Goal: Task Accomplishment & Management: Manage account settings

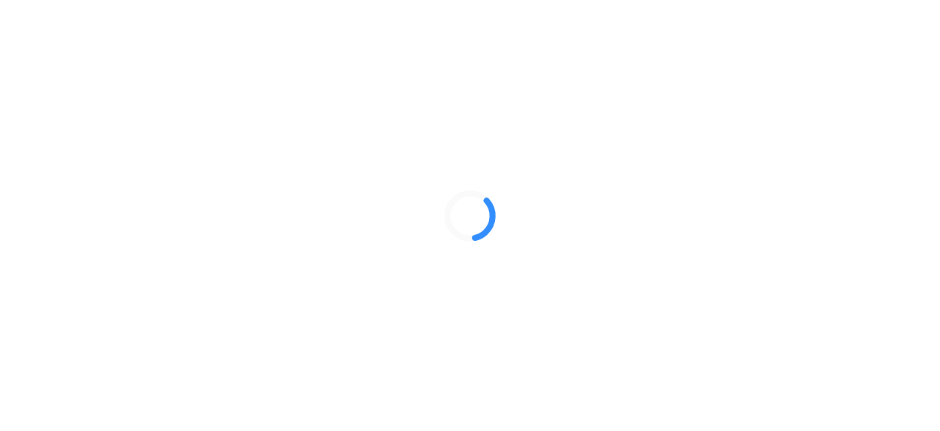
click at [721, 273] on div at bounding box center [470, 215] width 940 height 431
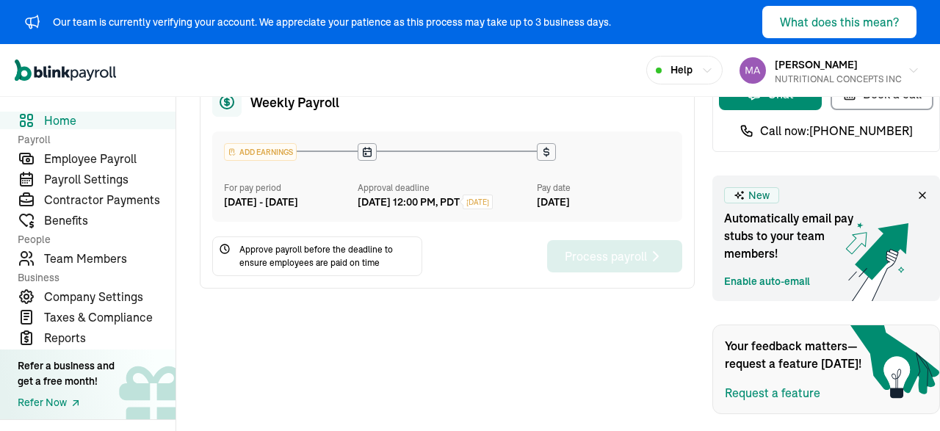
scroll to position [131, 0]
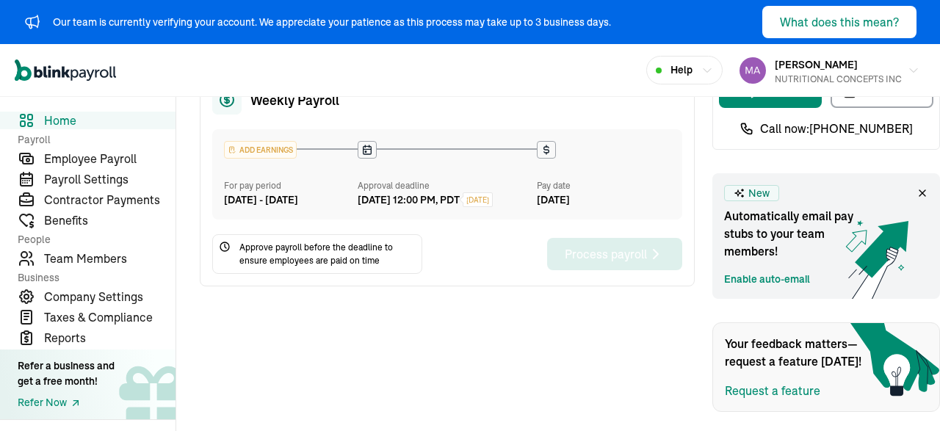
click at [291, 266] on span "Approve payroll before the deadline to ensure employees are paid on time" at bounding box center [327, 254] width 176 height 26
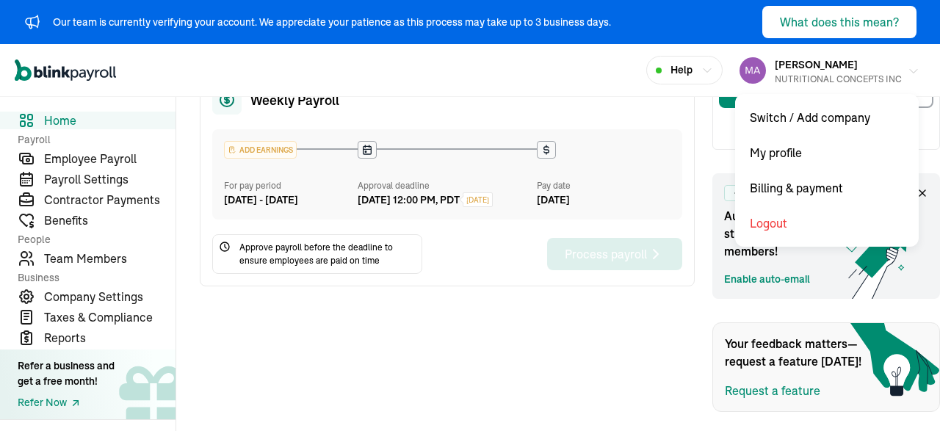
click at [814, 74] on div "NUTRITIONAL CONCEPTS INC" at bounding box center [837, 79] width 127 height 13
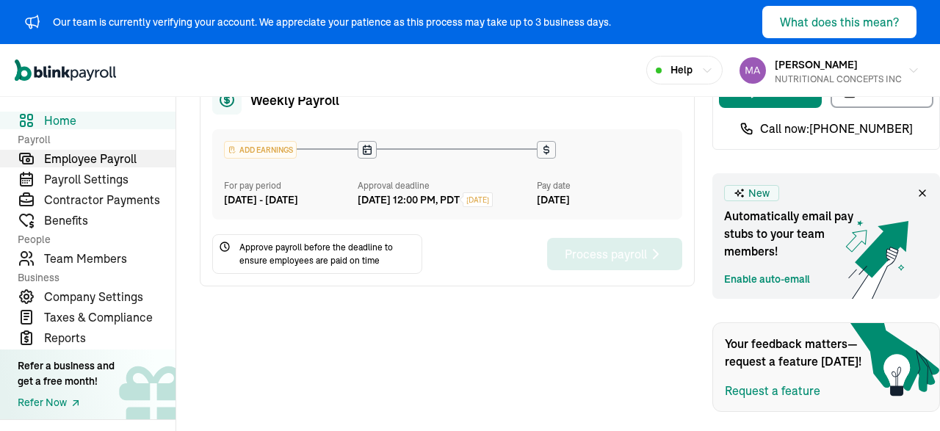
click at [74, 155] on span "Employee Payroll" at bounding box center [109, 159] width 131 height 18
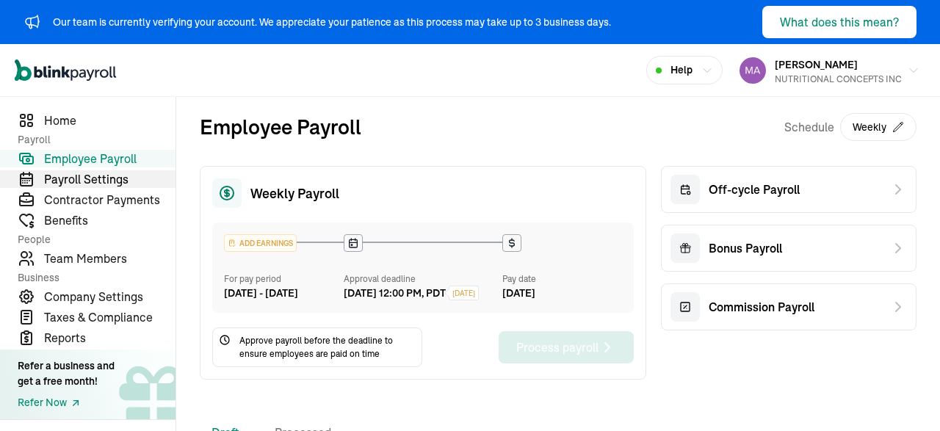
click at [71, 181] on span "Payroll Settings" at bounding box center [109, 179] width 131 height 18
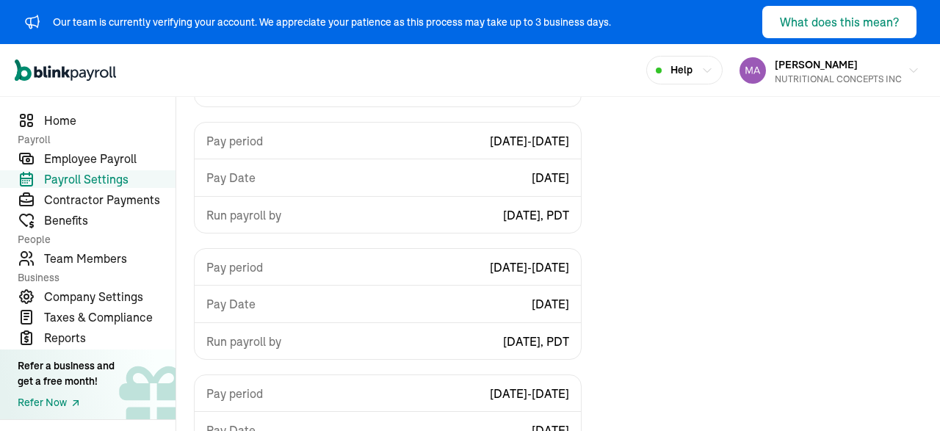
scroll to position [324, 0]
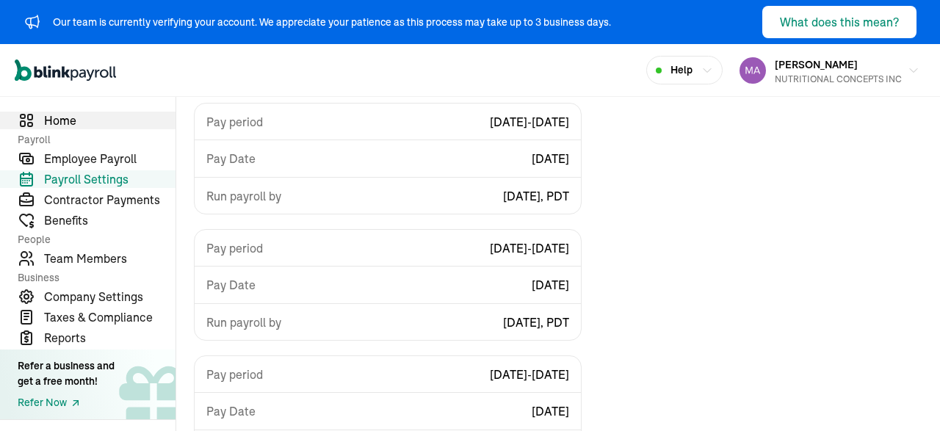
click at [60, 118] on span "Home" at bounding box center [109, 121] width 131 height 18
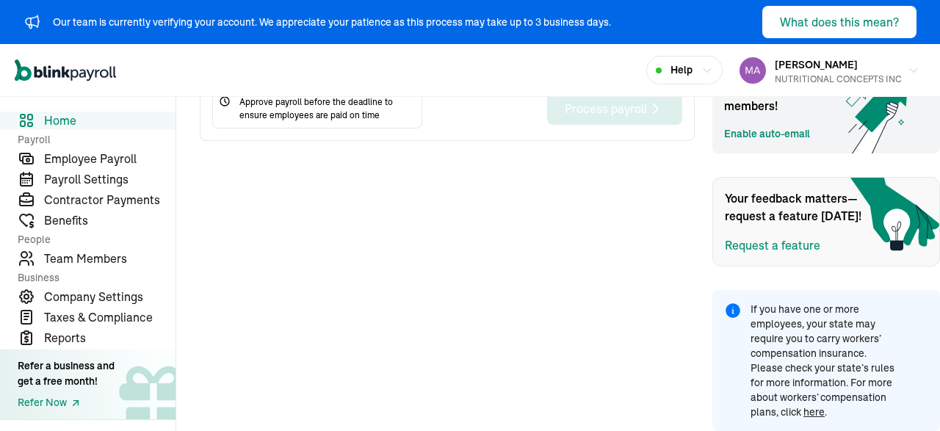
scroll to position [275, 0]
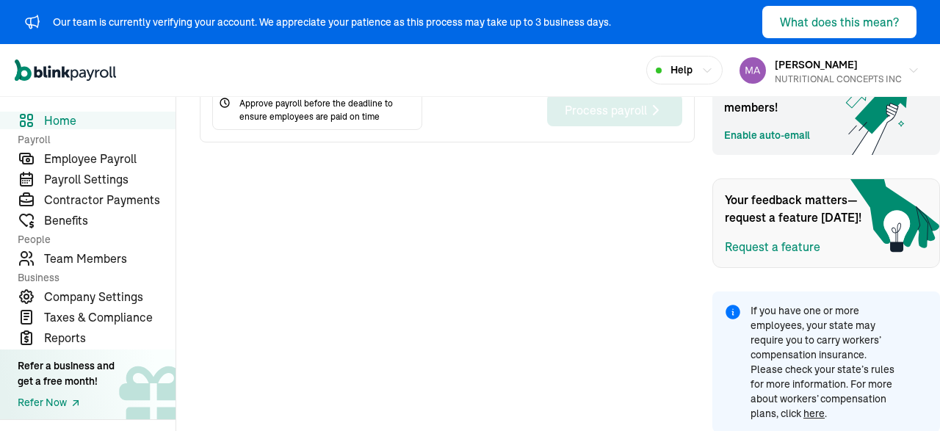
click at [60, 118] on span "Home" at bounding box center [109, 121] width 131 height 18
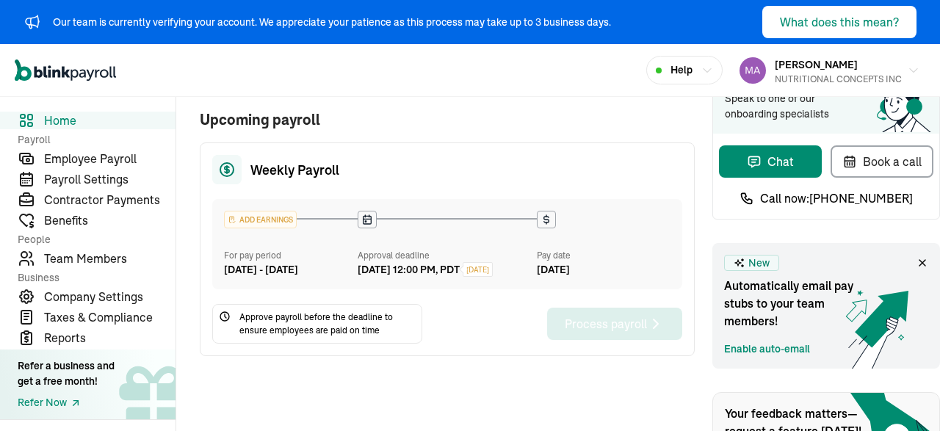
scroll to position [0, 0]
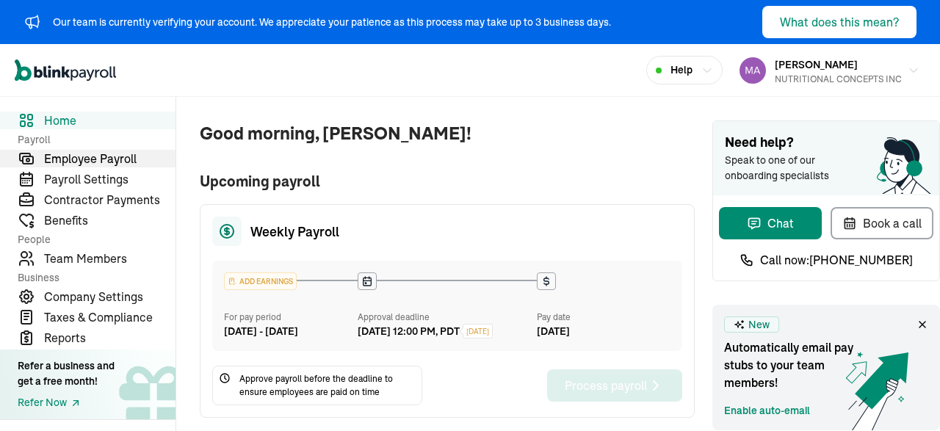
click at [76, 159] on span "Employee Payroll" at bounding box center [109, 159] width 131 height 18
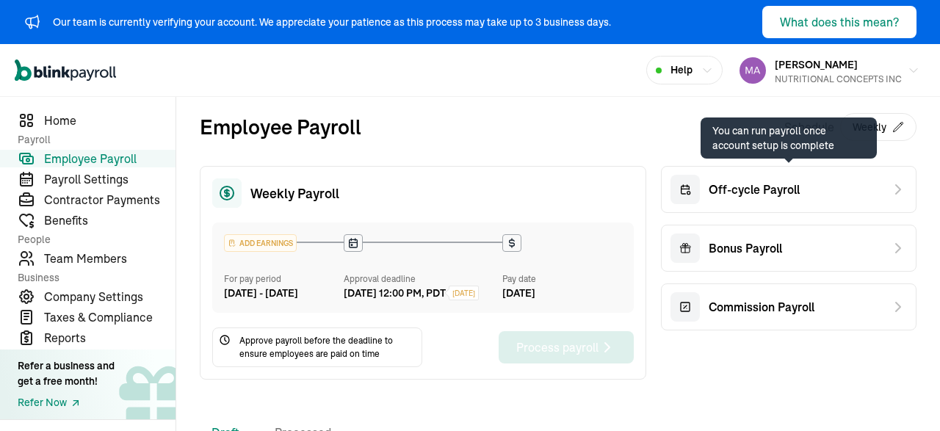
click at [796, 188] on span "Off-cycle Payroll" at bounding box center [753, 190] width 91 height 18
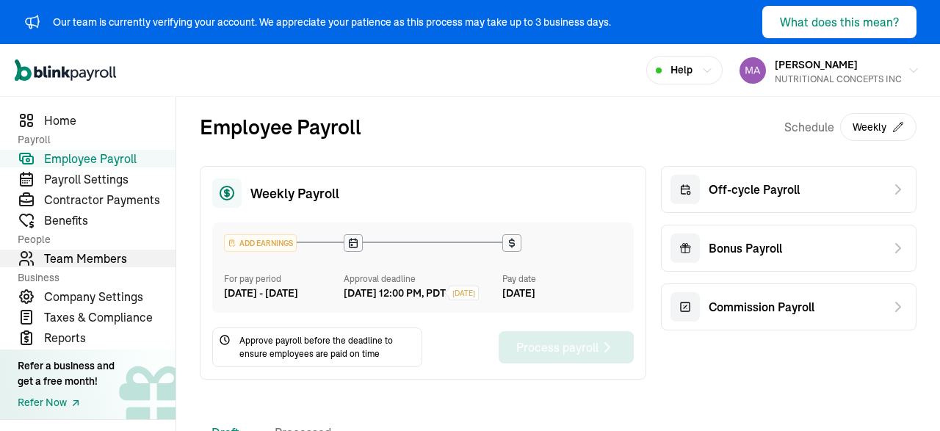
click at [70, 256] on span "Team Members" at bounding box center [109, 259] width 131 height 18
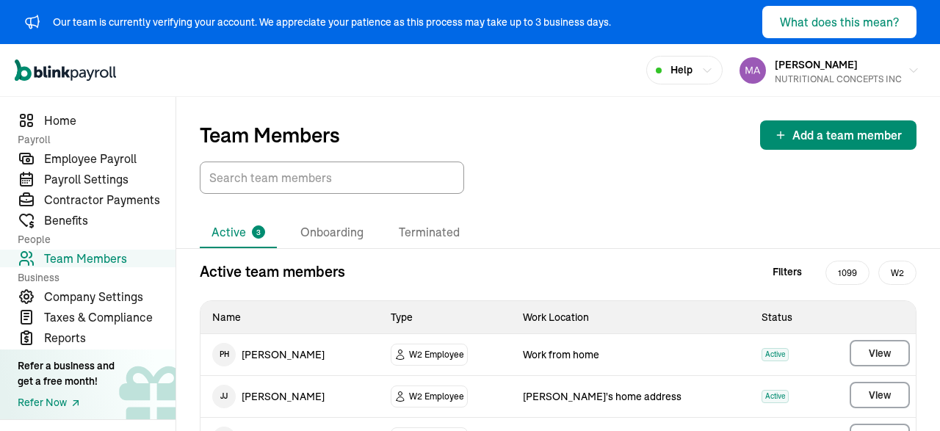
scroll to position [50, 0]
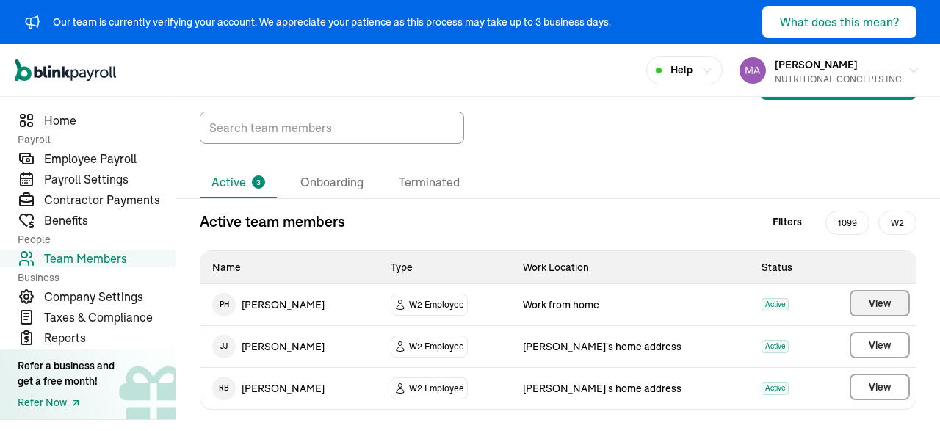
click at [881, 300] on span "View" at bounding box center [879, 303] width 22 height 15
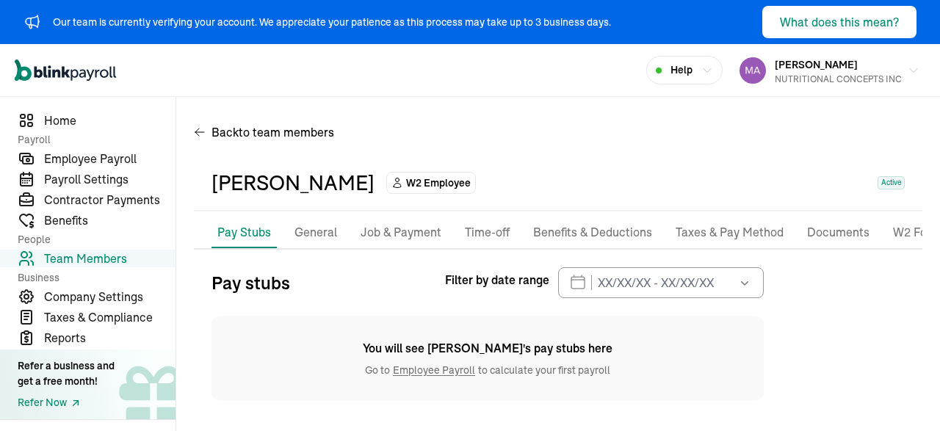
click at [426, 373] on link "Employee Payroll" at bounding box center [434, 369] width 88 height 13
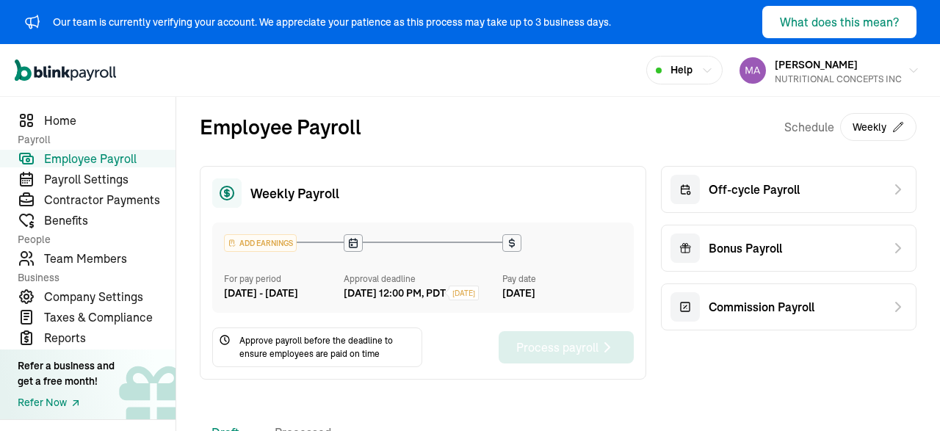
click at [887, 131] on button "Weekly" at bounding box center [878, 127] width 76 height 28
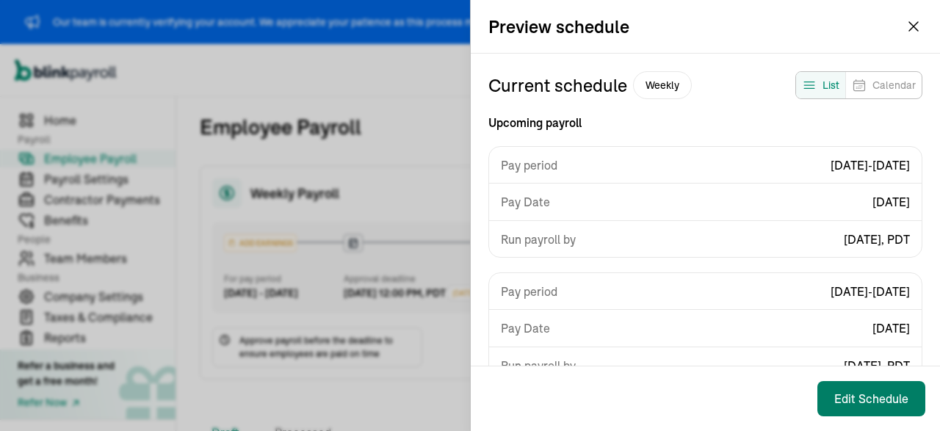
click at [880, 390] on button "Edit Schedule" at bounding box center [871, 398] width 108 height 35
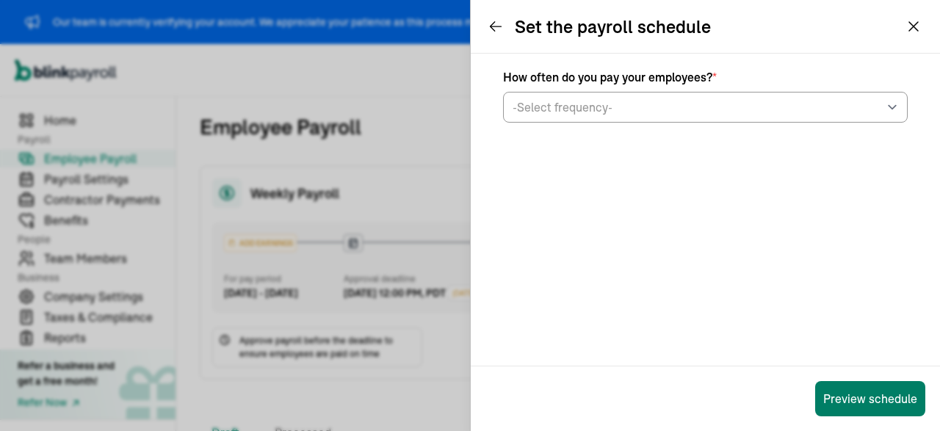
select select "weekly"
select select "[DATE]"
select select "[DATE] - [DATE]"
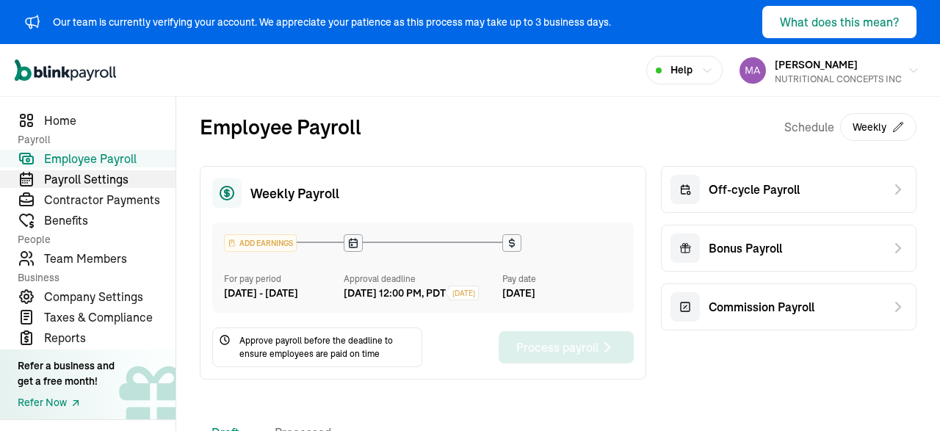
click at [108, 177] on span "Payroll Settings" at bounding box center [109, 179] width 131 height 18
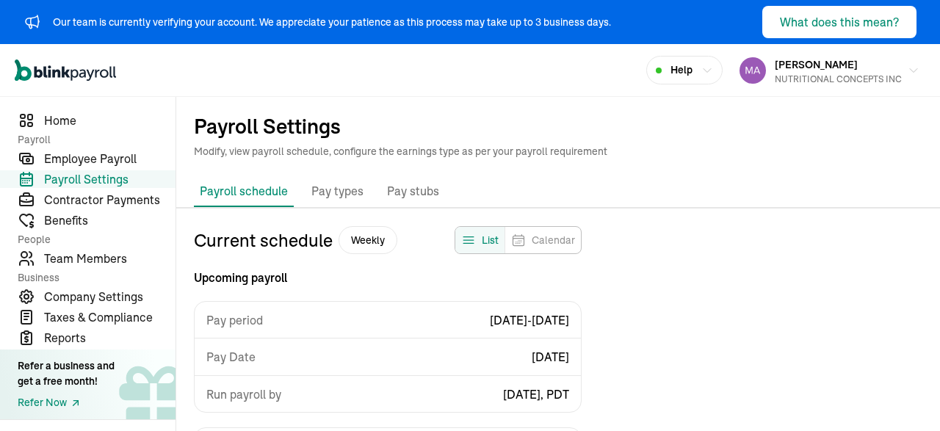
click at [355, 196] on p "Pay types" at bounding box center [337, 191] width 52 height 19
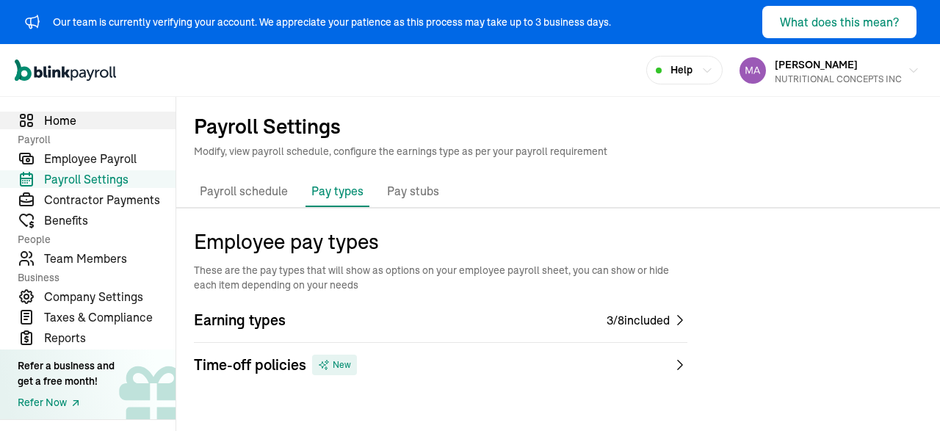
click at [57, 114] on span "Home" at bounding box center [109, 121] width 131 height 18
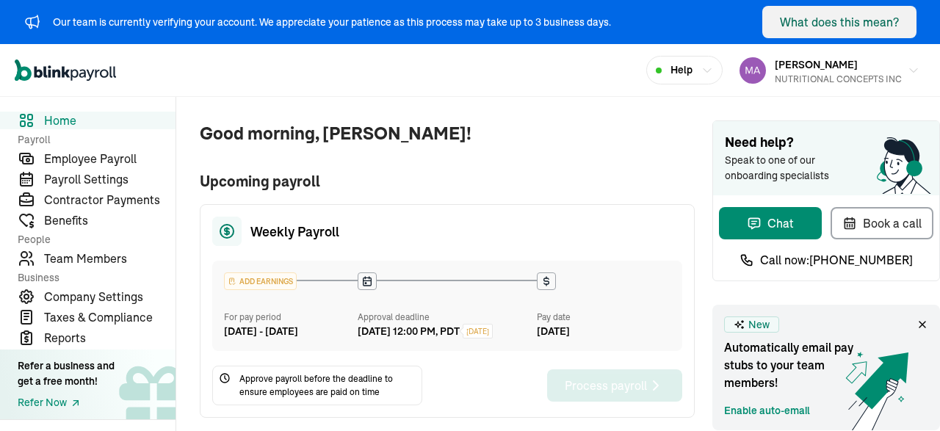
click at [802, 29] on div "What does this mean?" at bounding box center [839, 22] width 119 height 18
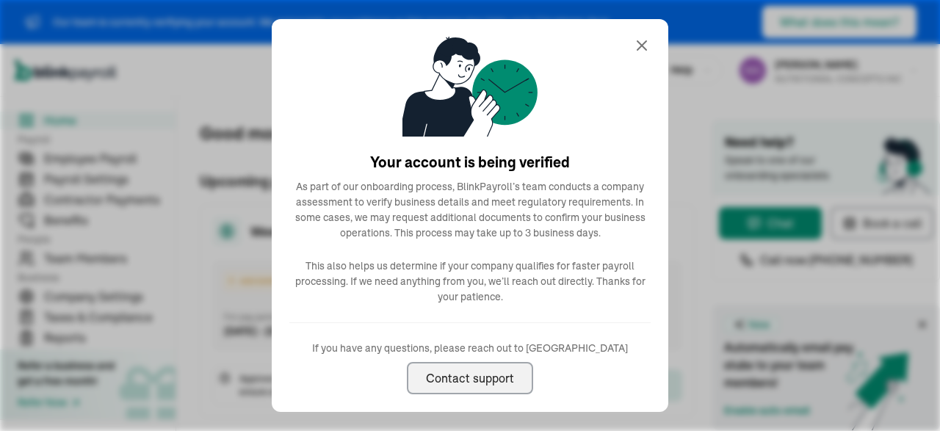
click at [479, 372] on div "Contact support" at bounding box center [470, 378] width 88 height 18
click at [642, 46] on icon at bounding box center [641, 45] width 9 height 9
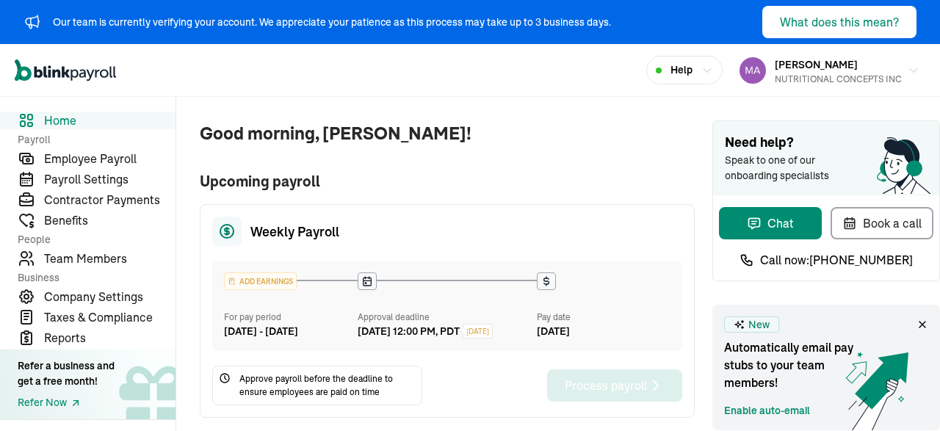
click at [506, 169] on div "Good morning, [PERSON_NAME]! Upcoming payroll Weekly Payroll ADD EARNINGS For p…" at bounding box center [435, 402] width 518 height 611
click at [542, 142] on span "Good morning, [PERSON_NAME]!" at bounding box center [447, 133] width 495 height 26
click at [101, 319] on span "Taxes & Compliance" at bounding box center [109, 317] width 131 height 18
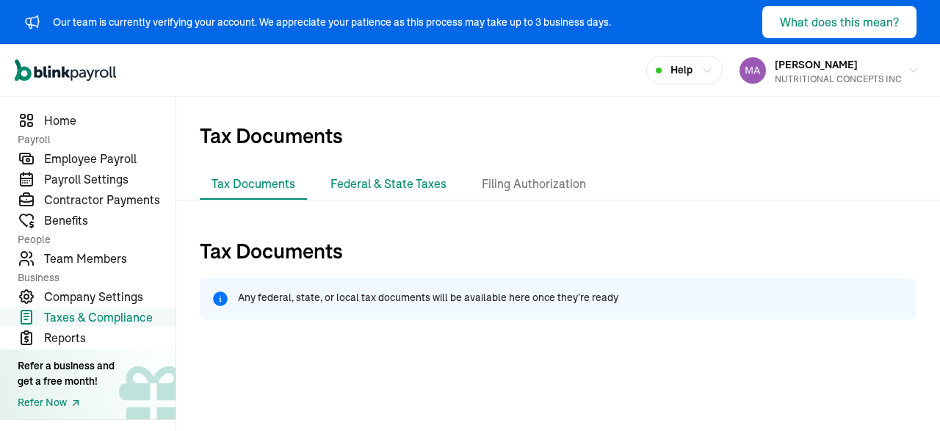
click at [393, 173] on li "Federal & State Taxes" at bounding box center [388, 184] width 139 height 31
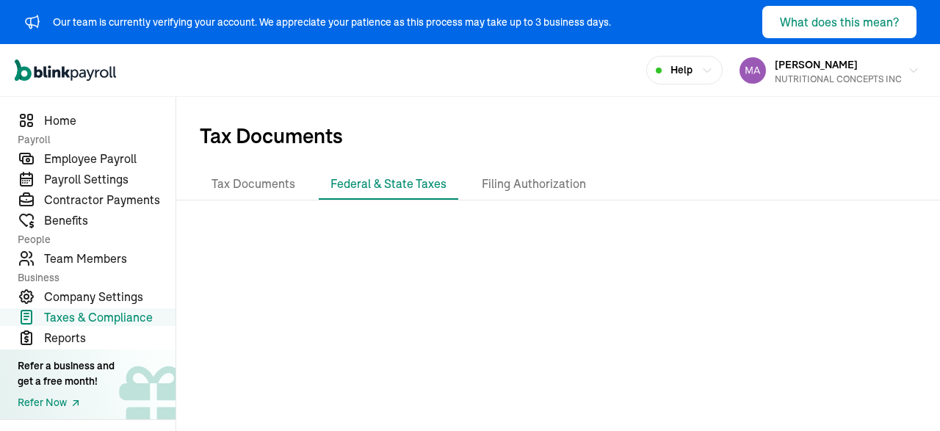
click at [393, 173] on li "Federal & State Taxes" at bounding box center [388, 184] width 139 height 31
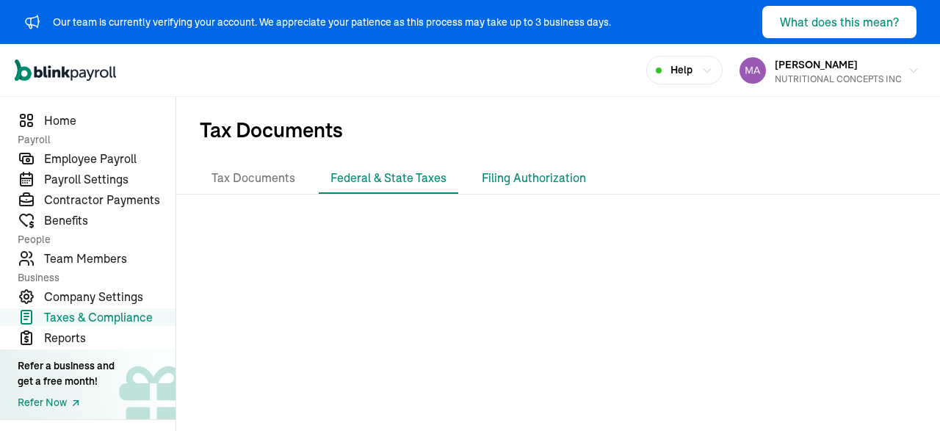
click at [527, 170] on li "Filing Authorization" at bounding box center [534, 178] width 128 height 31
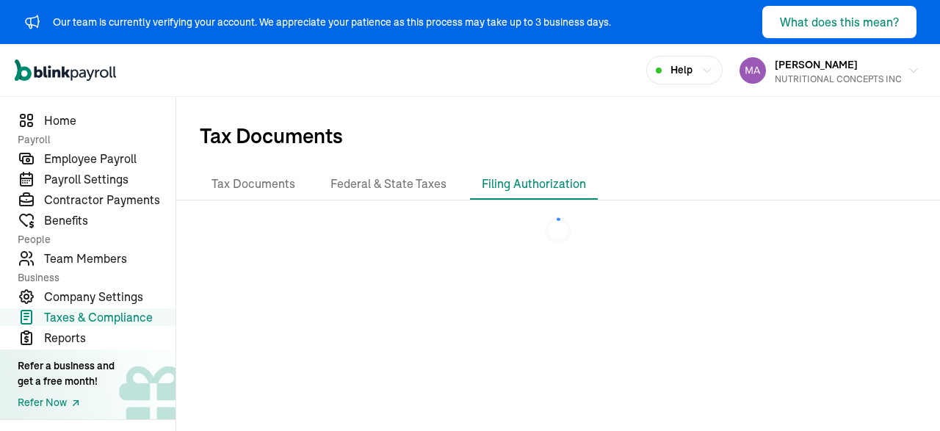
scroll to position [0, 0]
click at [62, 161] on span "Employee Payroll" at bounding box center [109, 159] width 131 height 18
